Goal: Navigation & Orientation: Find specific page/section

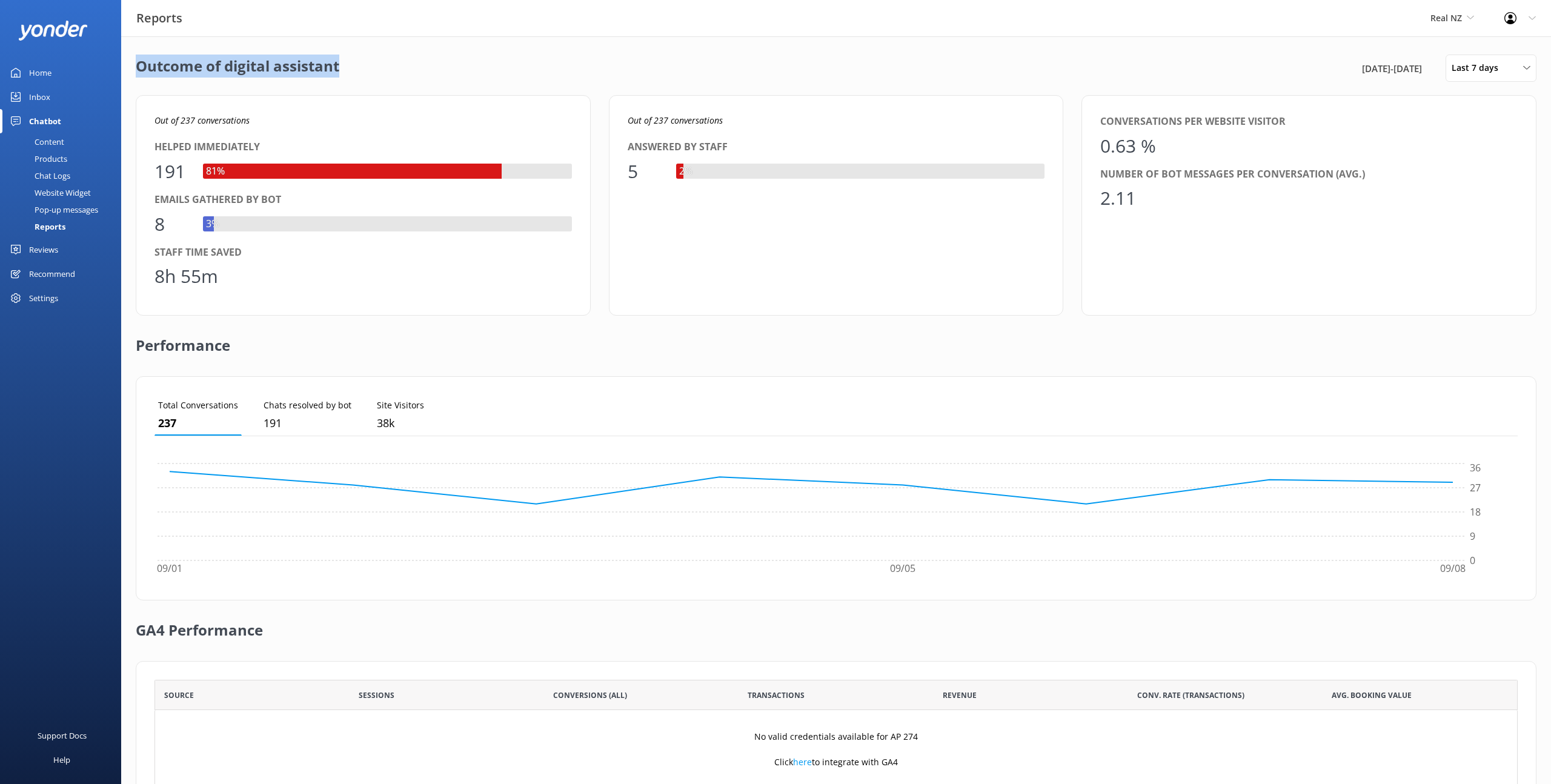
scroll to position [122, 1363]
click at [343, 75] on div "Outcome of digital assistant [DATE] - [DATE] Last 7 days Last 7 days Last 30 da…" at bounding box center [836, 68] width 1401 height 27
drag, startPoint x: 343, startPoint y: 74, endPoint x: 227, endPoint y: 72, distance: 116.0
click at [226, 72] on div "Outcome of digital assistant [DATE] - [DATE] Last 7 days Last 7 days Last 30 da…" at bounding box center [836, 68] width 1401 height 27
click at [227, 72] on h2 "Outcome of digital assistant" at bounding box center [237, 68] width 204 height 27
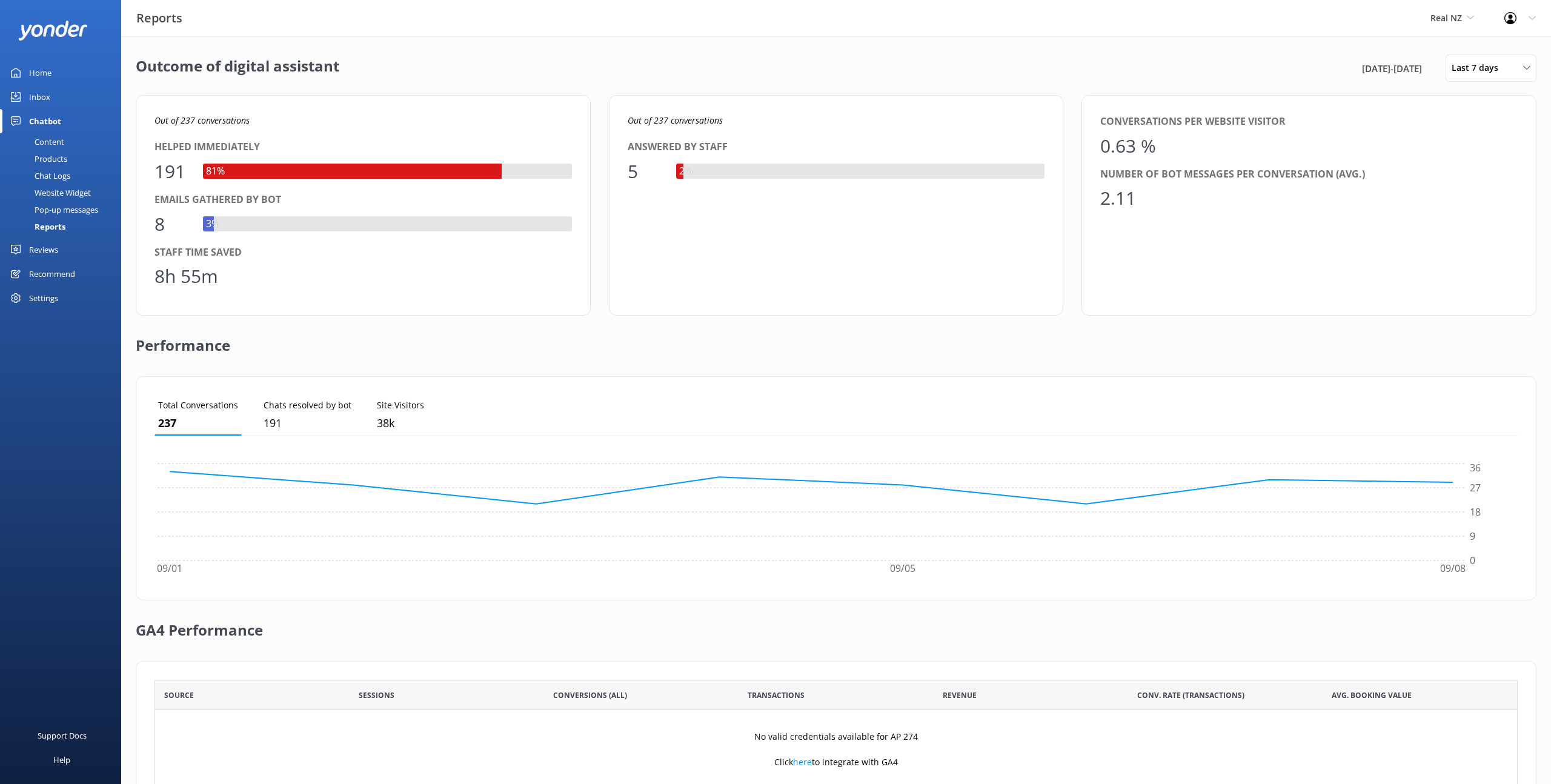
click at [231, 67] on h2 "Outcome of digital assistant" at bounding box center [237, 68] width 204 height 27
click at [280, 68] on h2 "Outcome of digital assistant" at bounding box center [237, 68] width 204 height 27
click at [177, 343] on h2 "Performance" at bounding box center [183, 340] width 94 height 48
click at [188, 631] on h2 "GA4 Performance" at bounding box center [199, 624] width 127 height 48
click at [59, 174] on div "Chat Logs" at bounding box center [38, 176] width 63 height 17
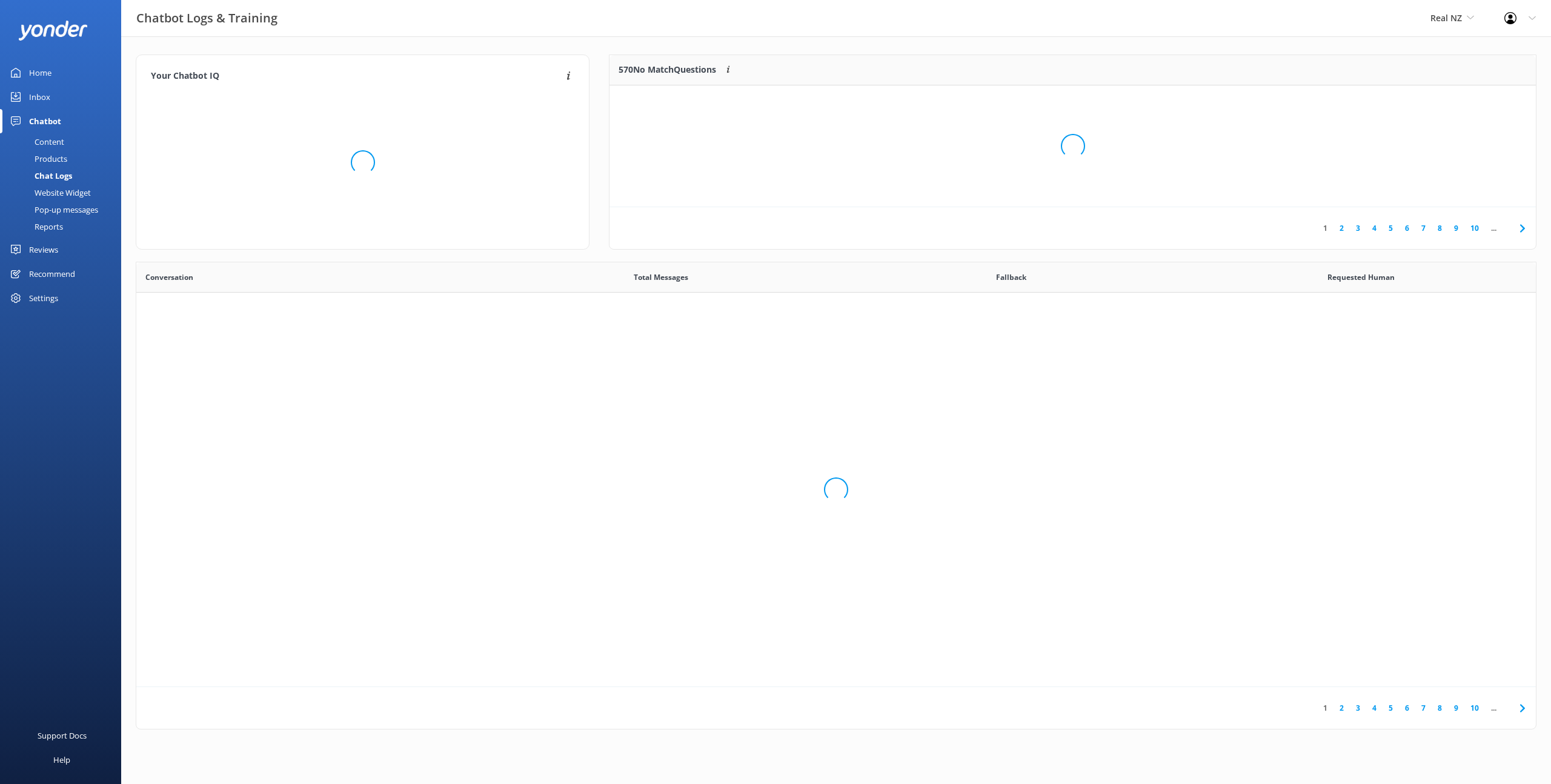
scroll to position [425, 1399]
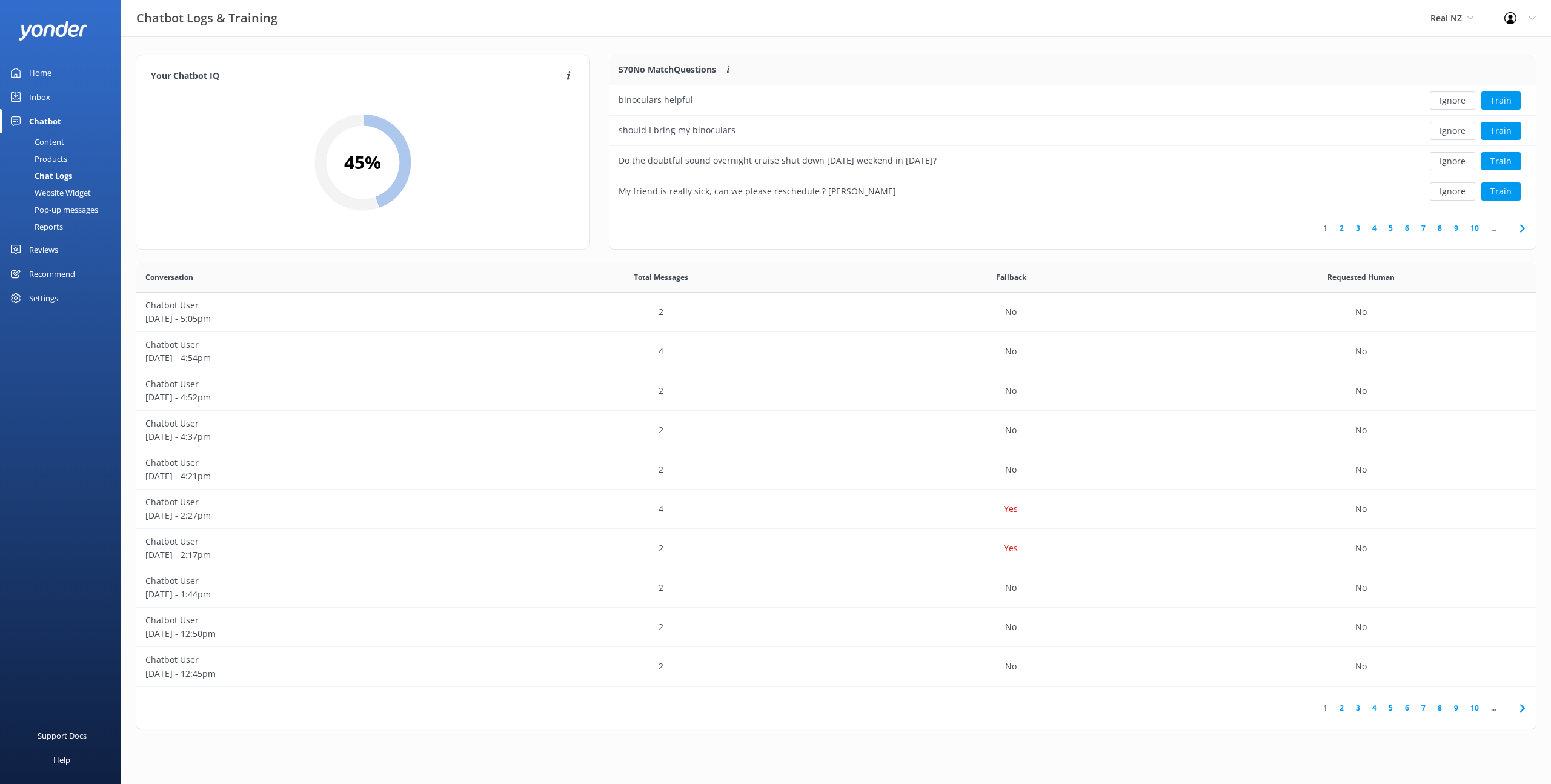
click at [33, 96] on div "Inbox" at bounding box center [39, 97] width 21 height 24
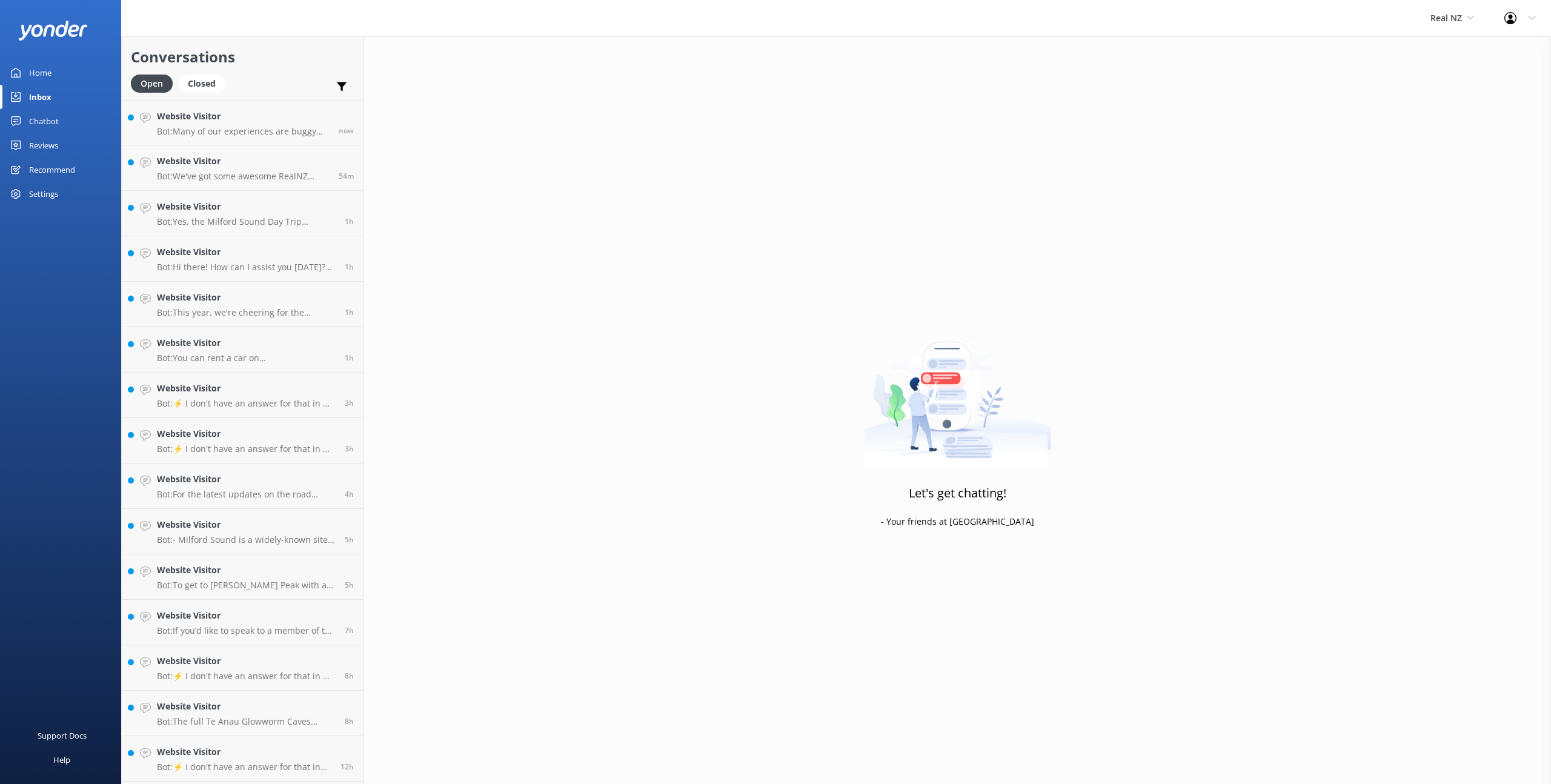
click at [51, 100] on link "Inbox" at bounding box center [60, 97] width 121 height 24
